Goal: Navigation & Orientation: Find specific page/section

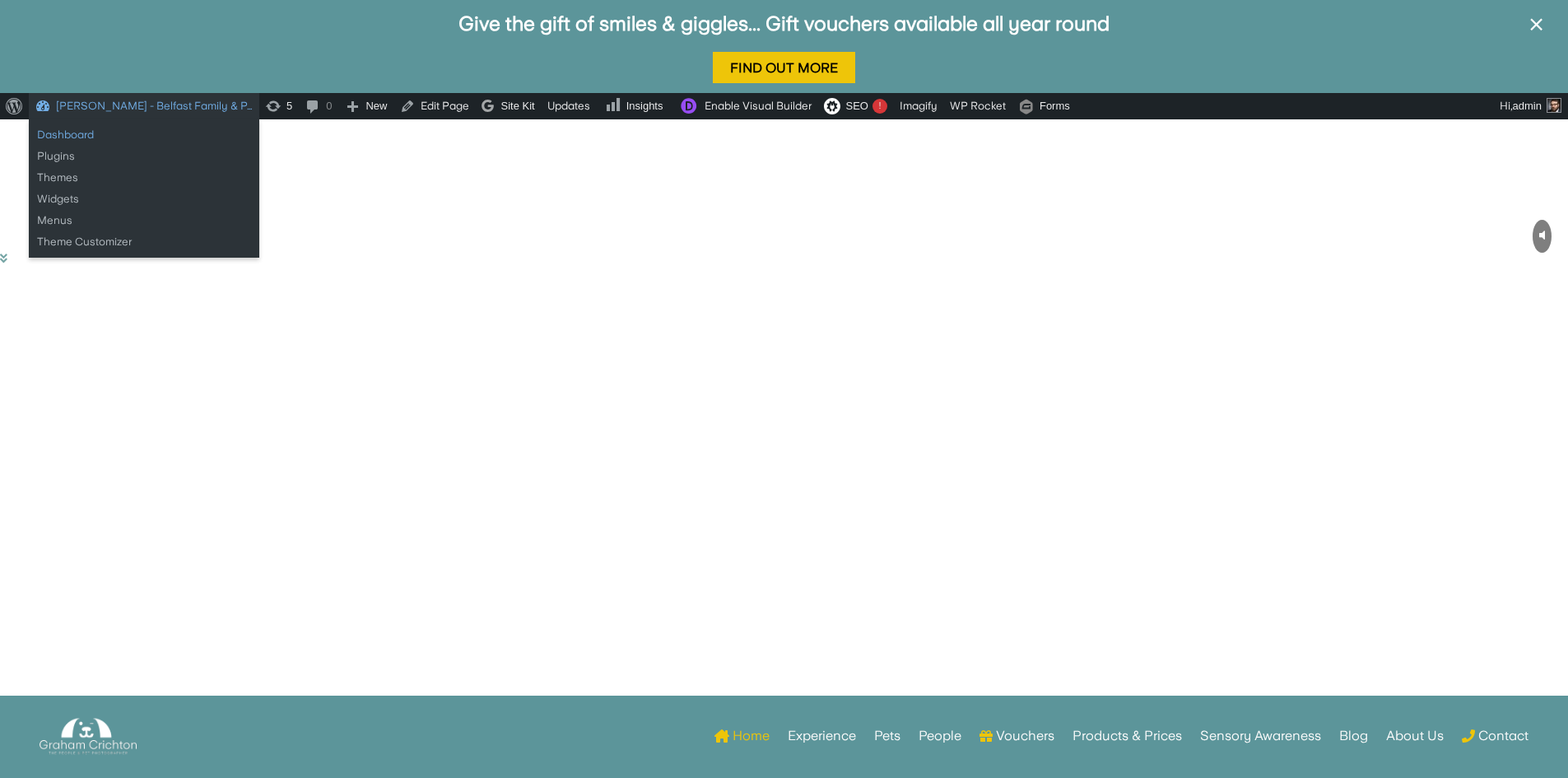
click at [59, 131] on link "Dashboard" at bounding box center [144, 135] width 231 height 21
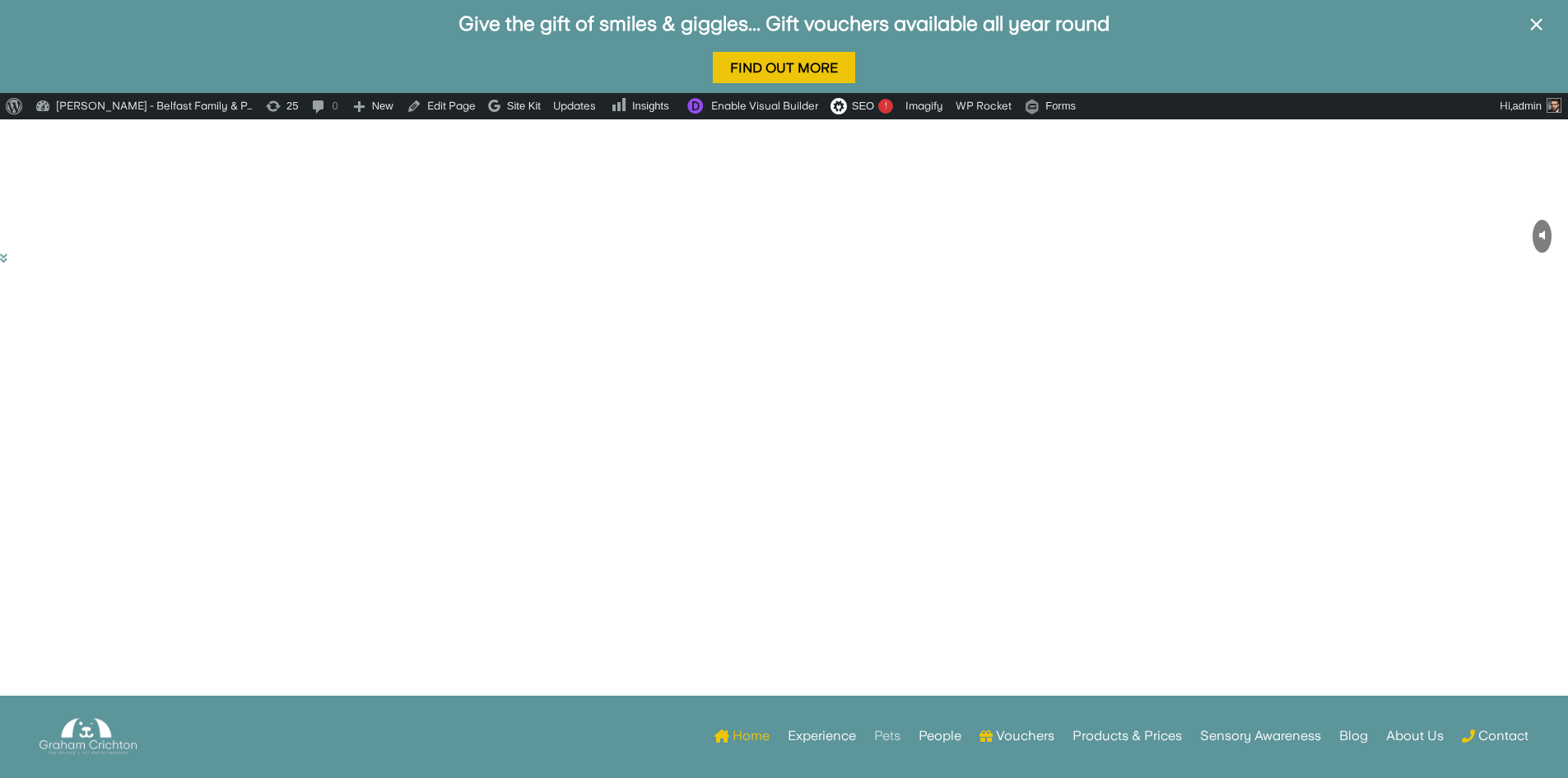
click at [888, 735] on link "Pets" at bounding box center [888, 736] width 27 height 65
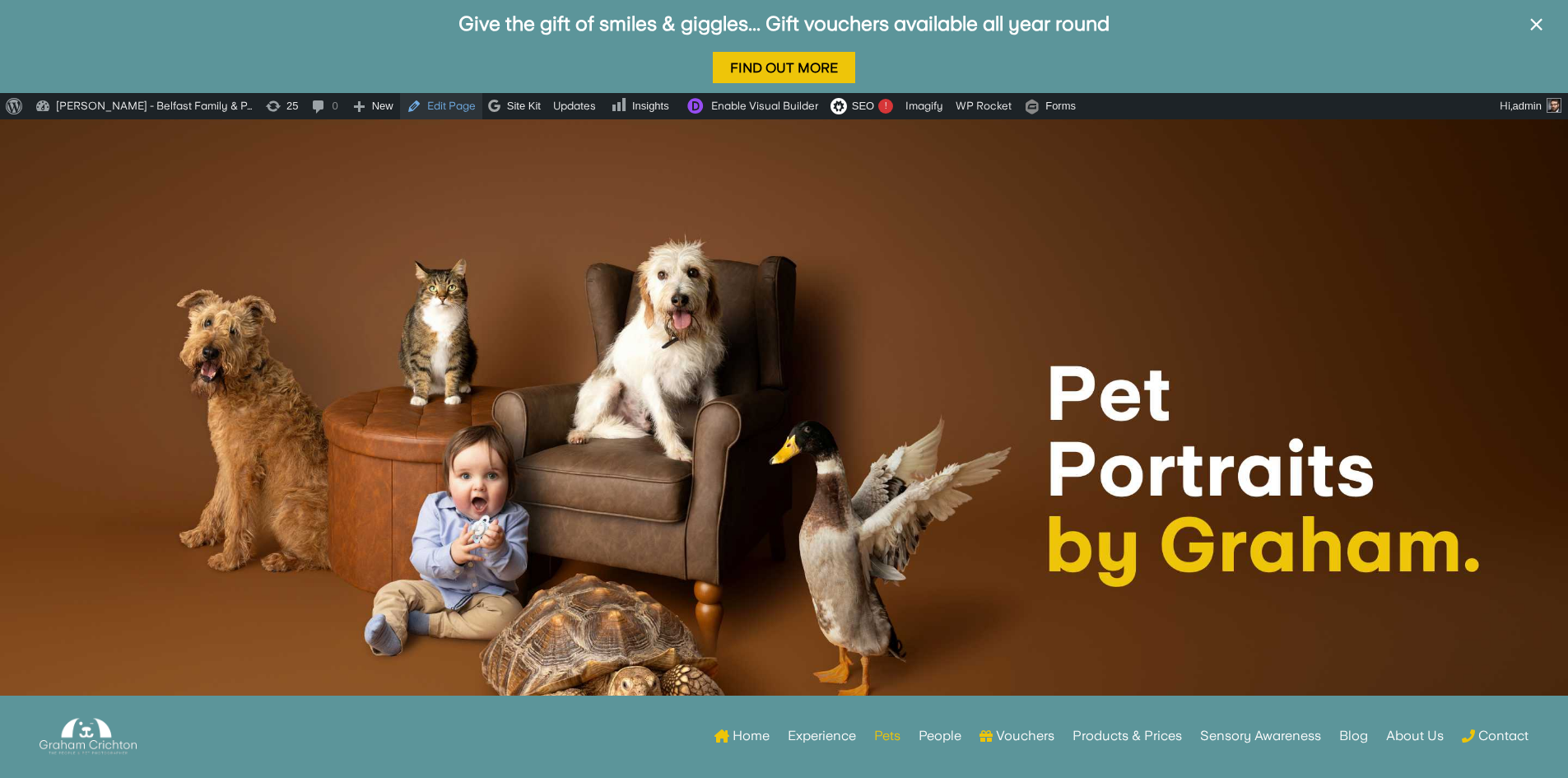
click at [441, 106] on link "Edit Page" at bounding box center [440, 106] width 82 height 27
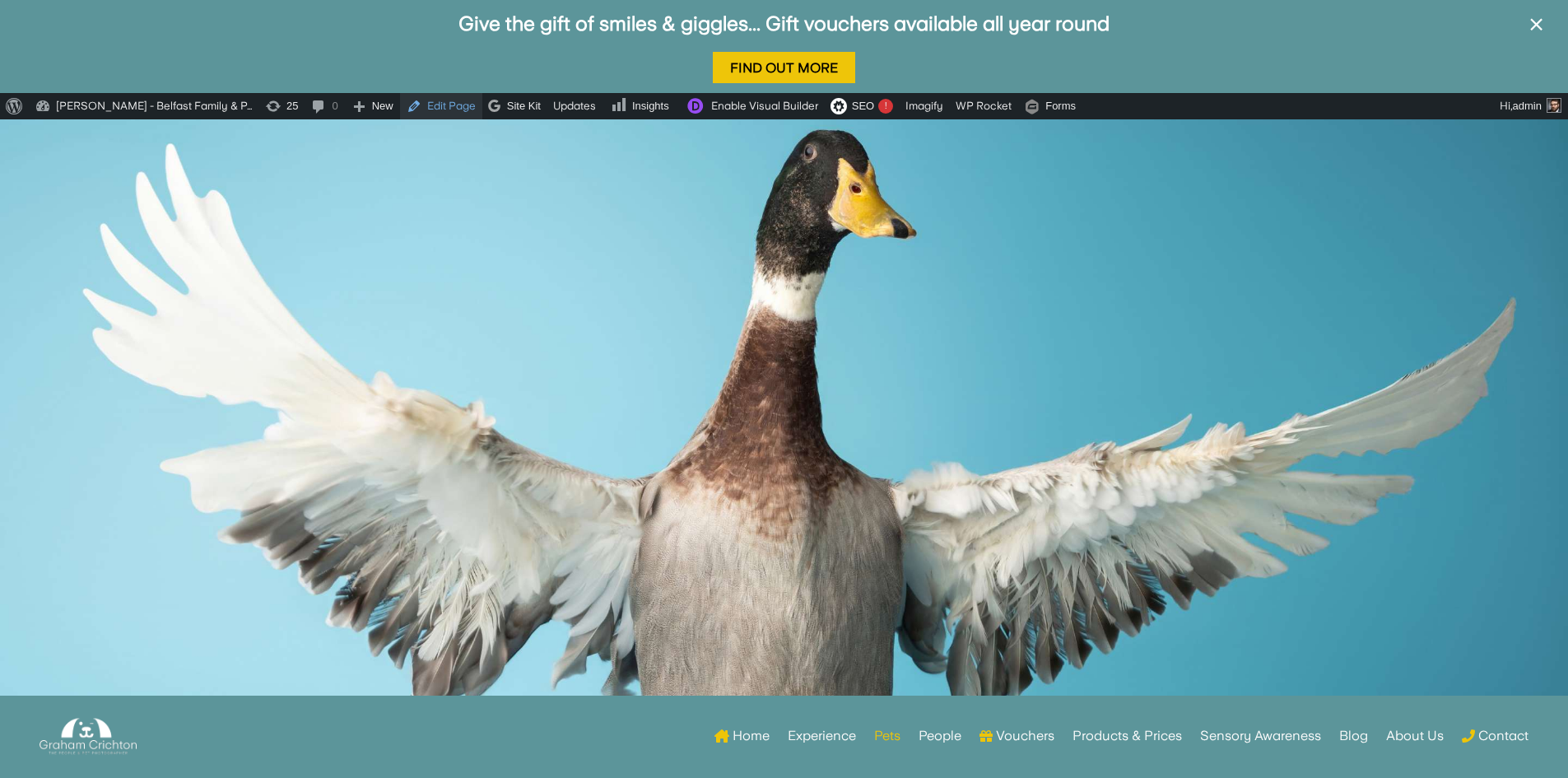
click at [430, 105] on link "Edit Page" at bounding box center [440, 106] width 82 height 27
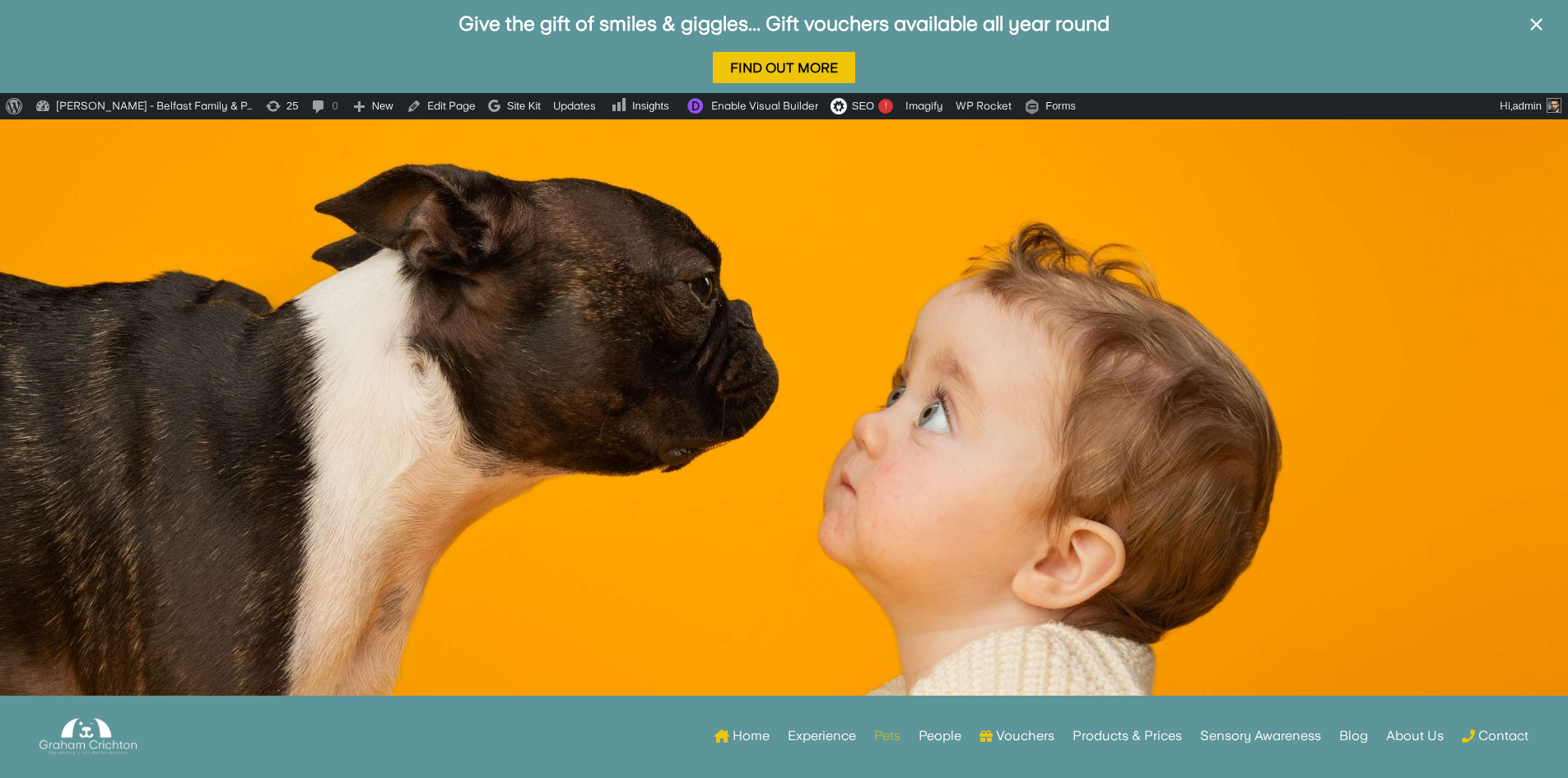
click at [884, 736] on link "Pets" at bounding box center [888, 736] width 27 height 65
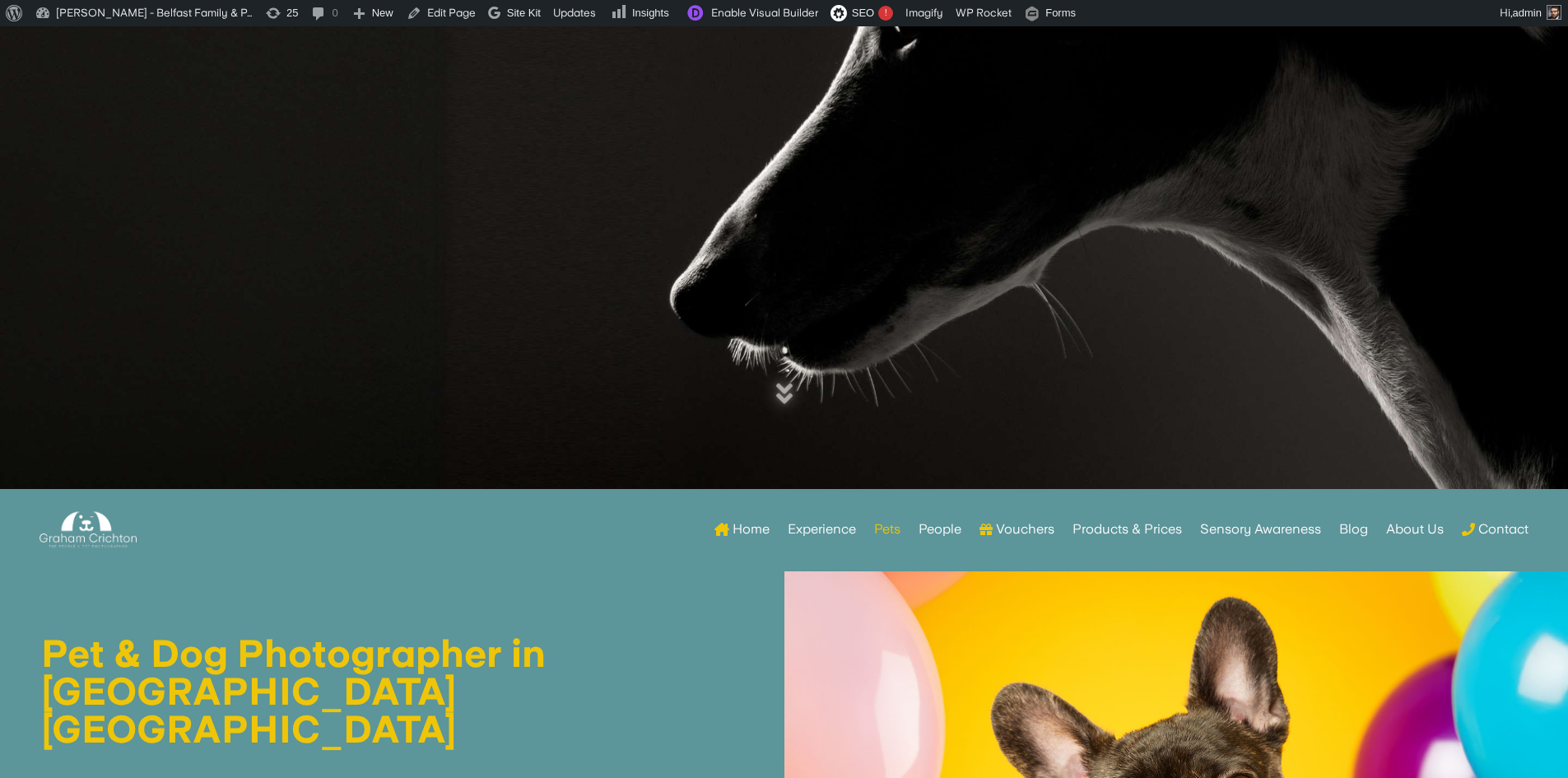
scroll to position [208, 0]
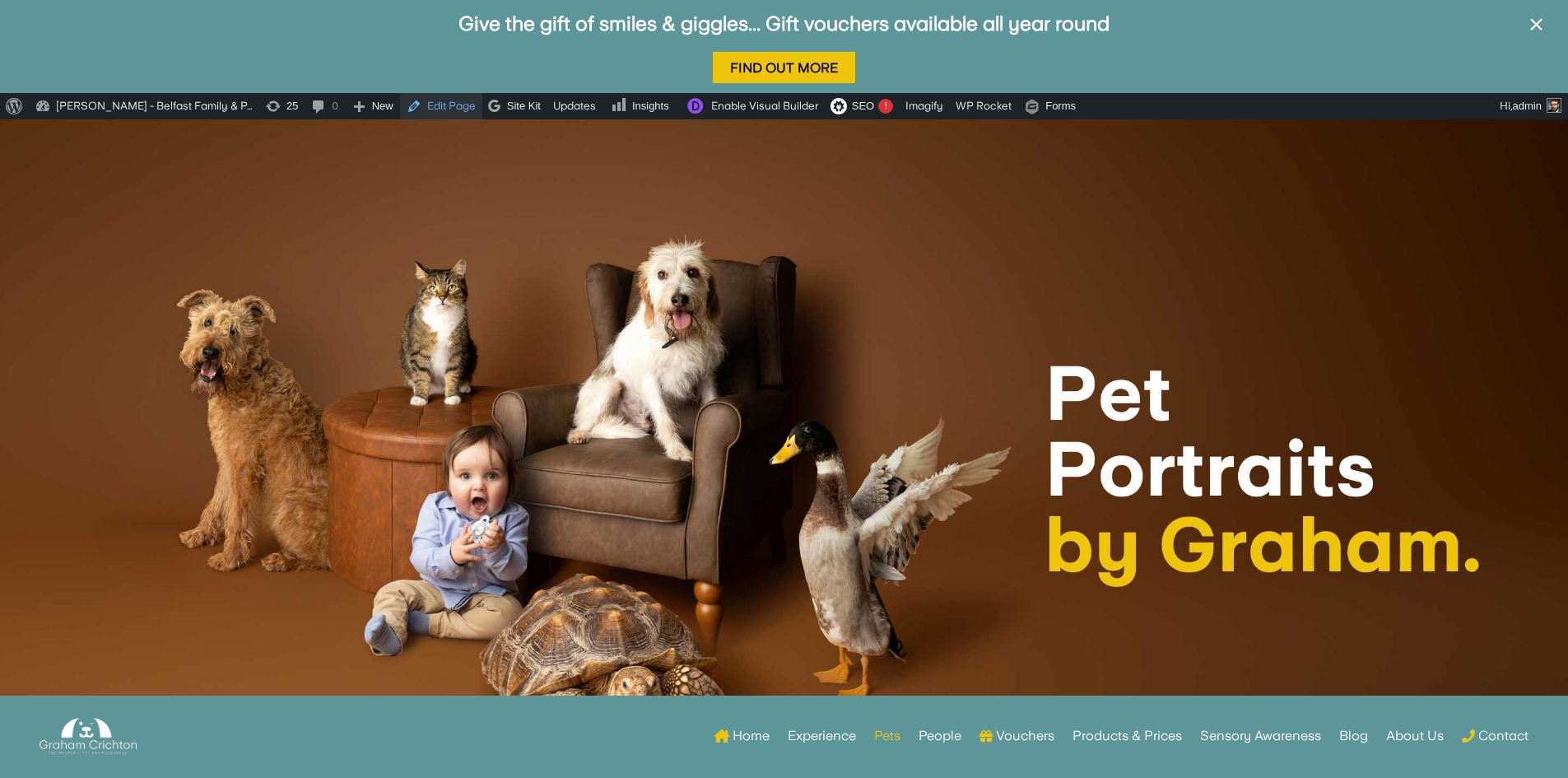
click at [448, 103] on link "Edit Page" at bounding box center [440, 106] width 82 height 27
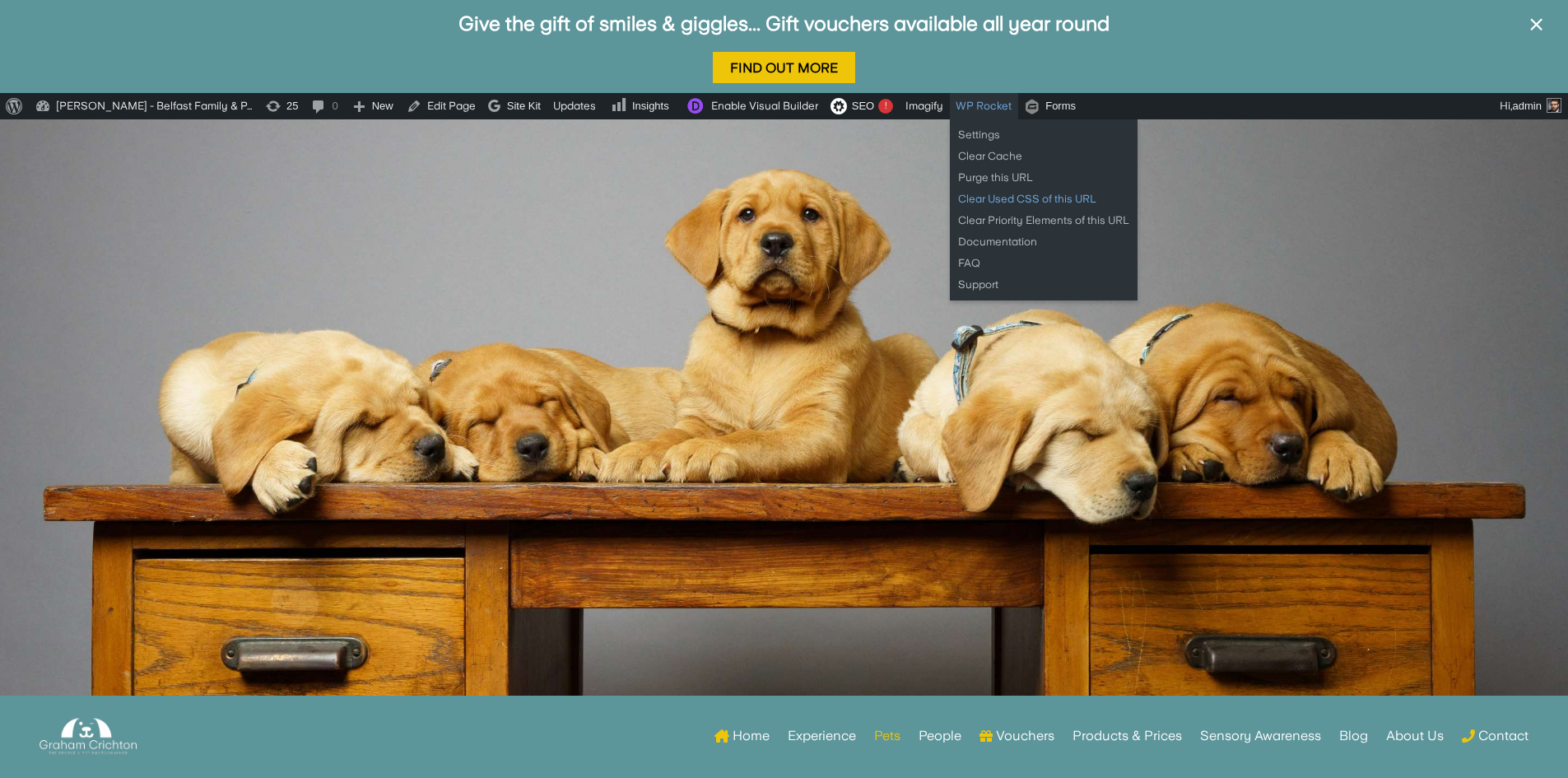
click at [1013, 197] on link "Clear Used CSS of this URL" at bounding box center [1044, 199] width 187 height 21
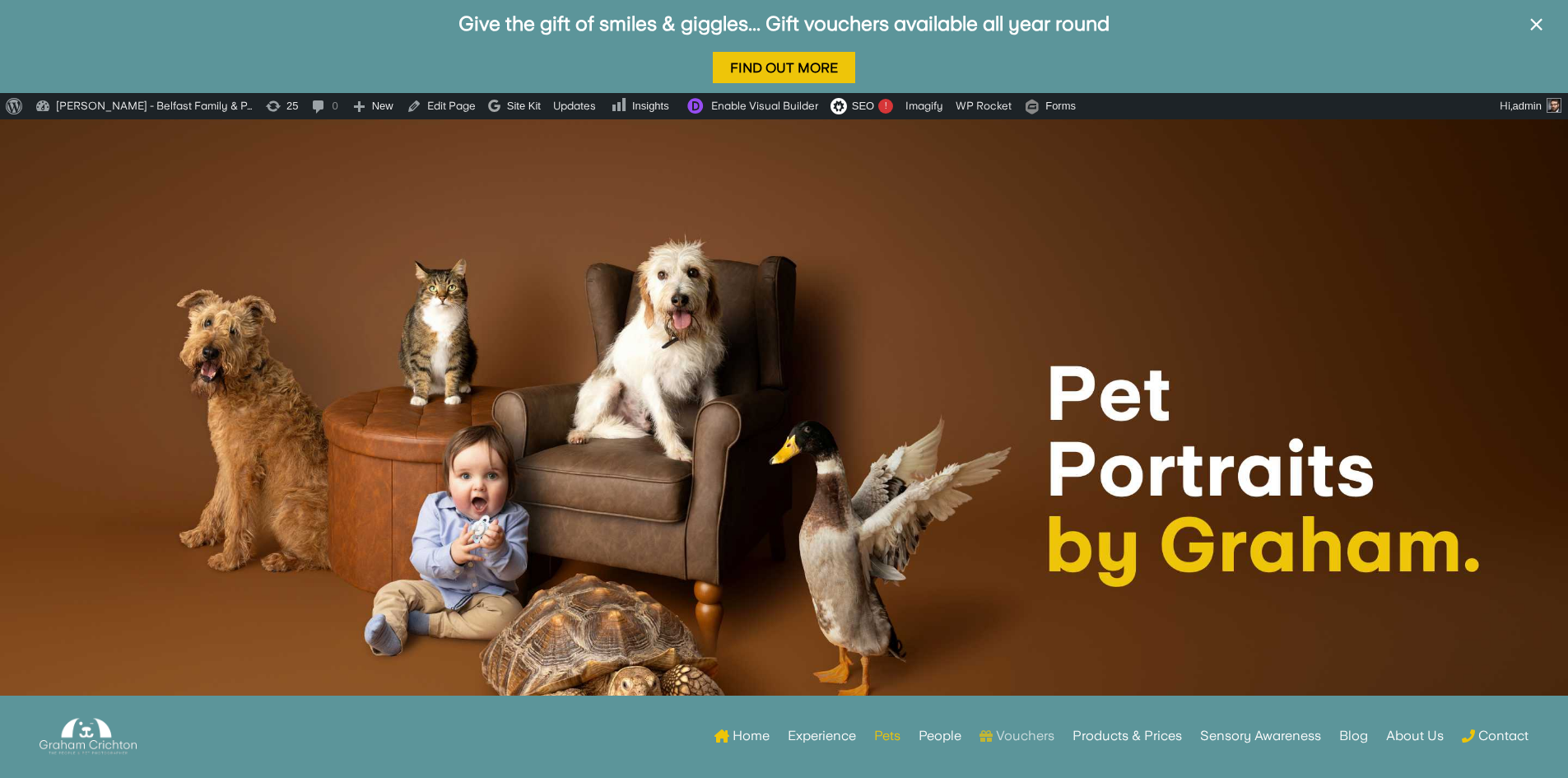
click at [1008, 737] on link "Vouchers" at bounding box center [1017, 736] width 75 height 65
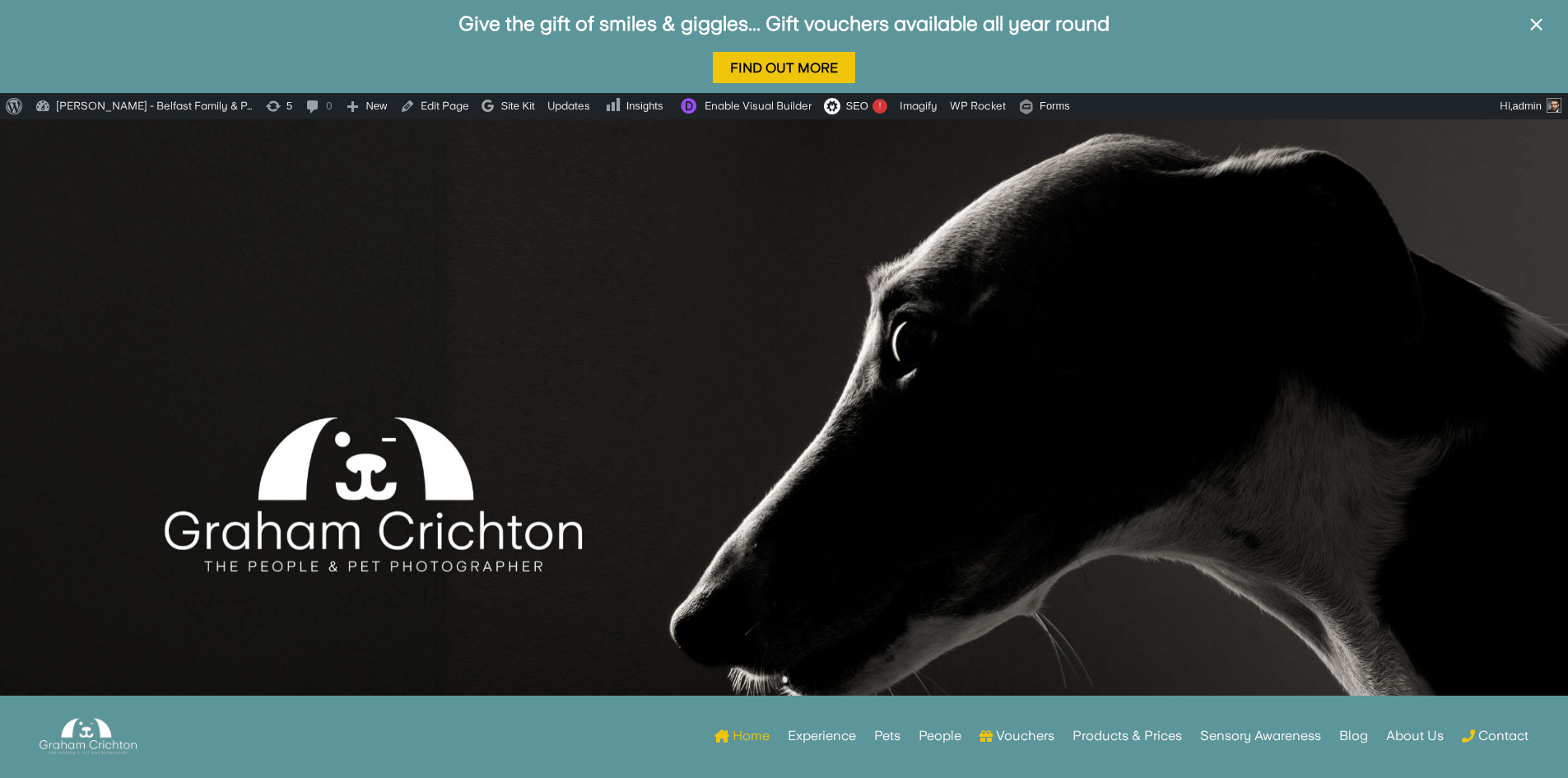
scroll to position [82, 0]
